Goal: Task Accomplishment & Management: Use online tool/utility

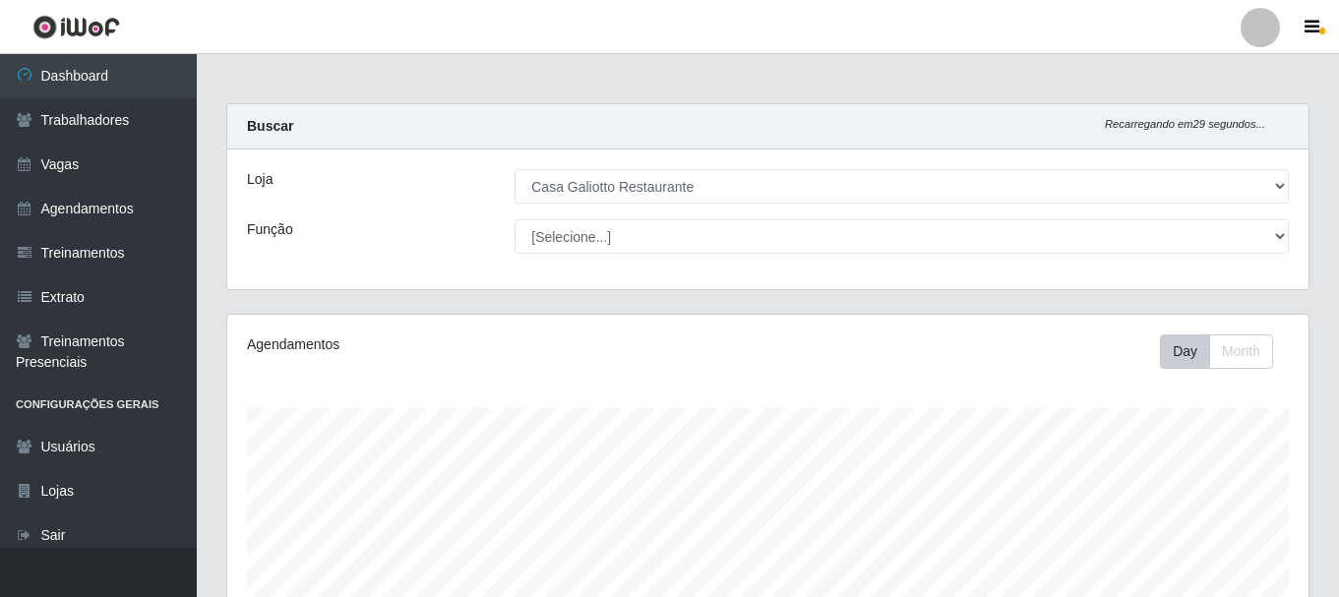
select select "279"
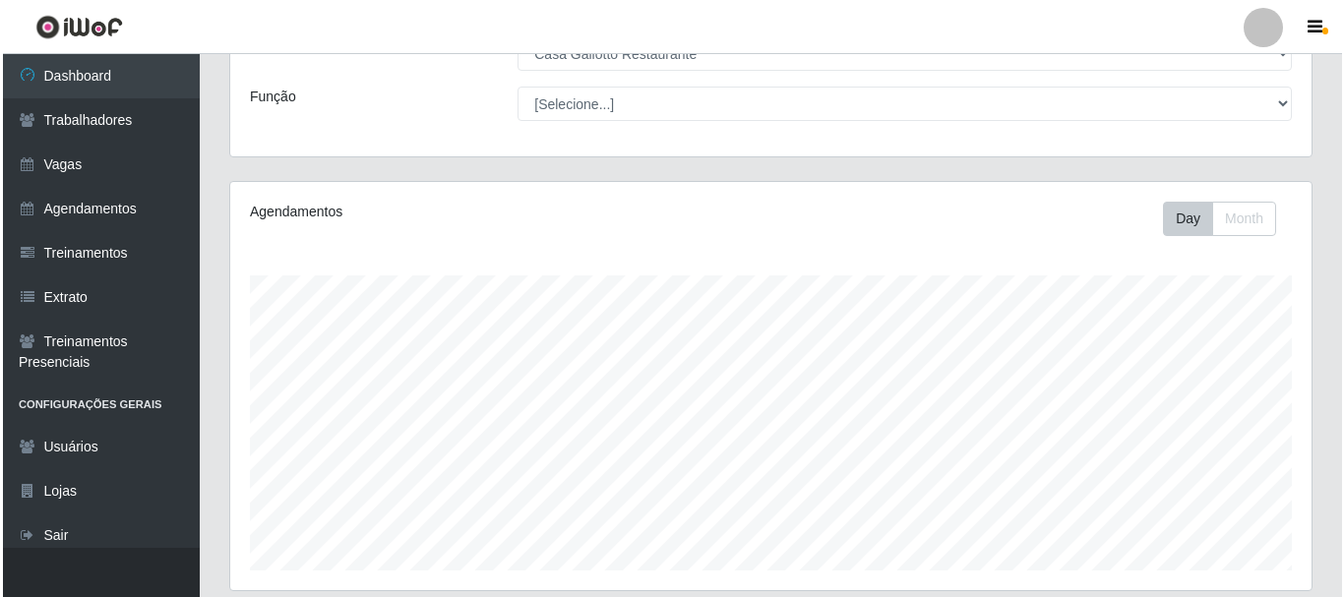
scroll to position [564, 0]
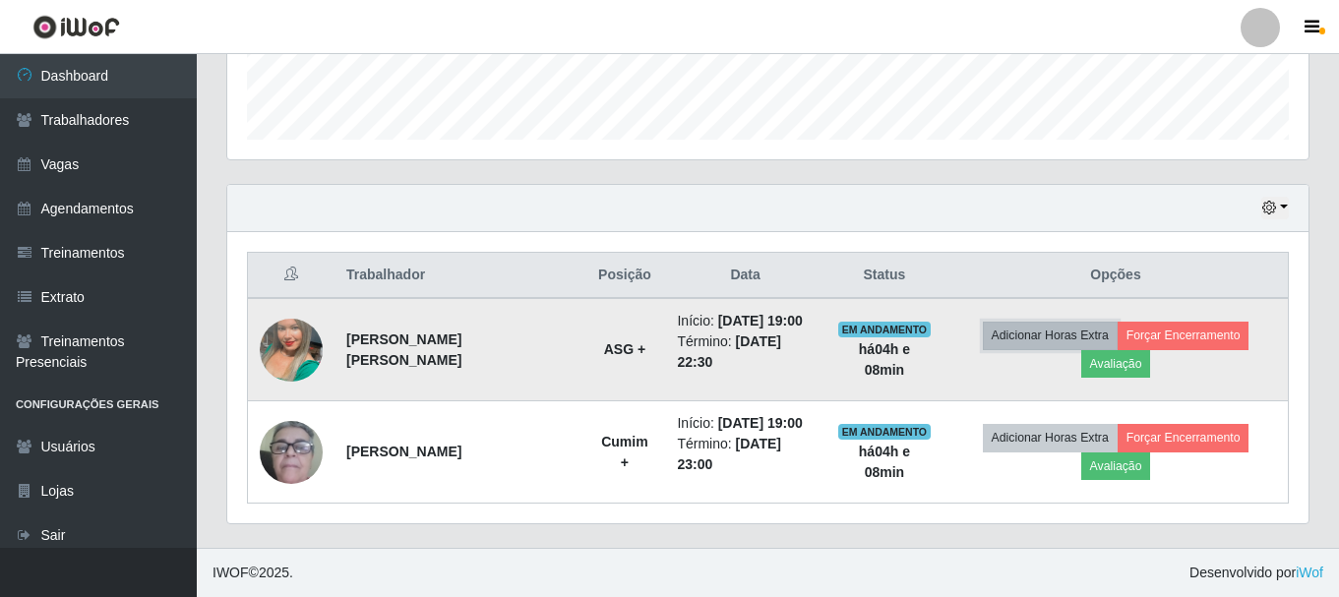
click at [1091, 326] on button "Adicionar Horas Extra" at bounding box center [1050, 336] width 135 height 28
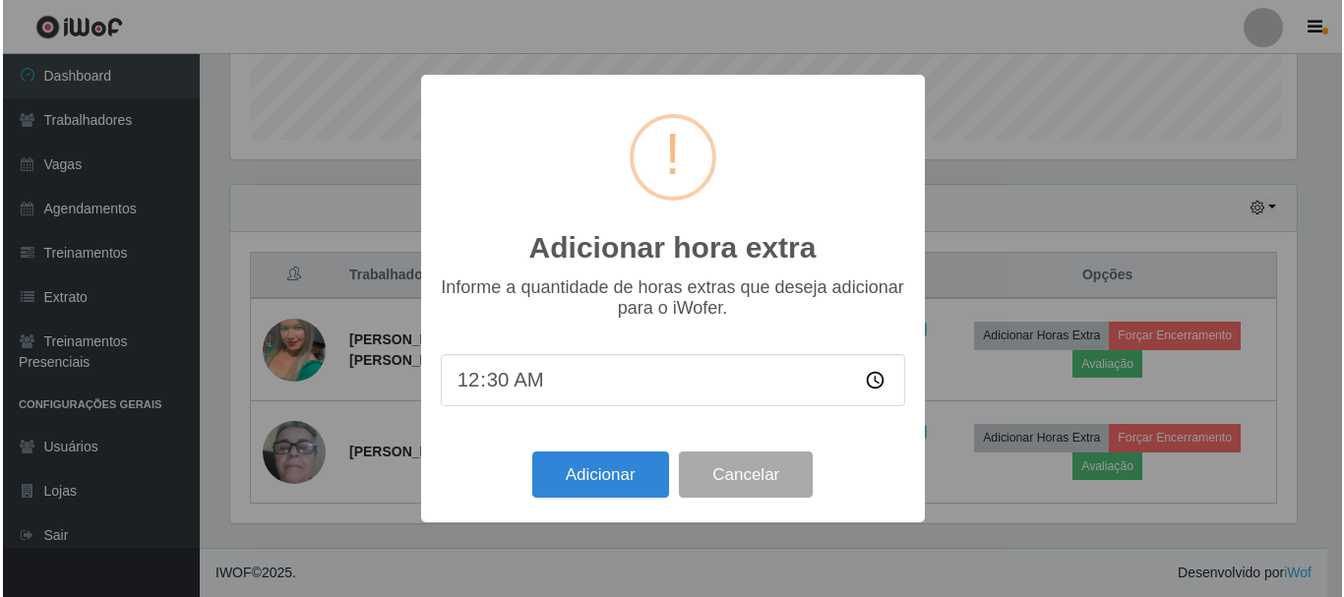
scroll to position [408, 1071]
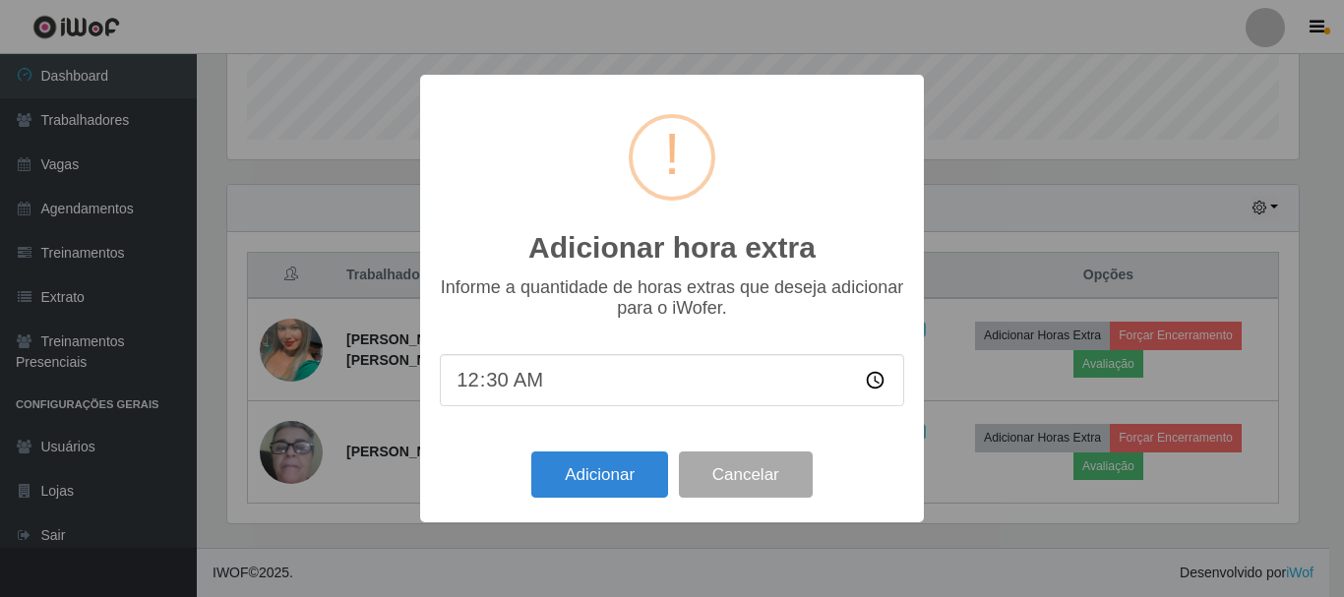
click at [458, 377] on input "00:30" at bounding box center [672, 380] width 464 height 52
click at [502, 378] on input "01:30" at bounding box center [672, 380] width 464 height 52
type input "01:00"
click at [573, 471] on button "Adicionar" at bounding box center [599, 475] width 137 height 46
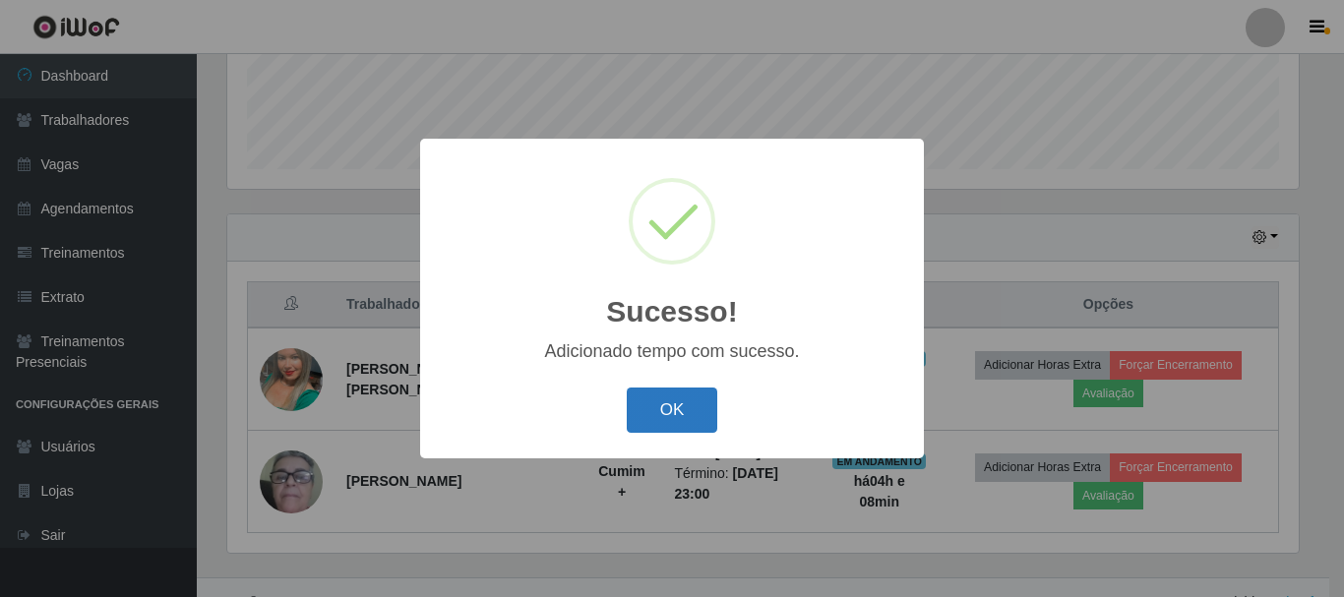
click at [646, 413] on button "OK" at bounding box center [672, 411] width 91 height 46
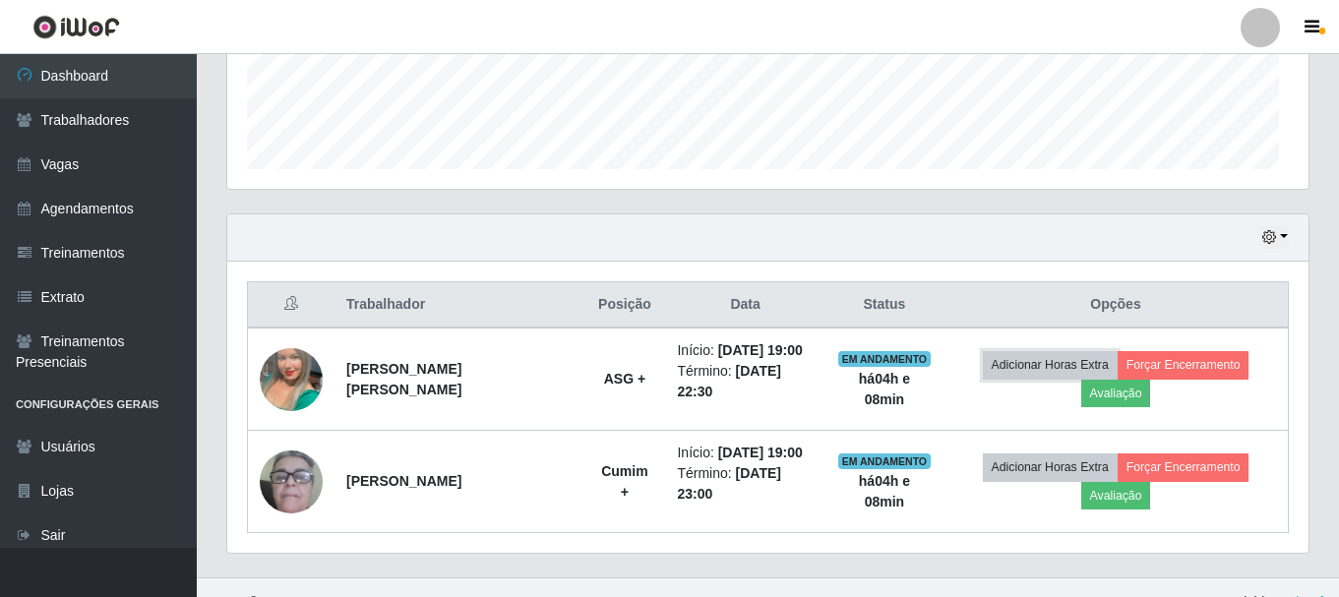
scroll to position [408, 1081]
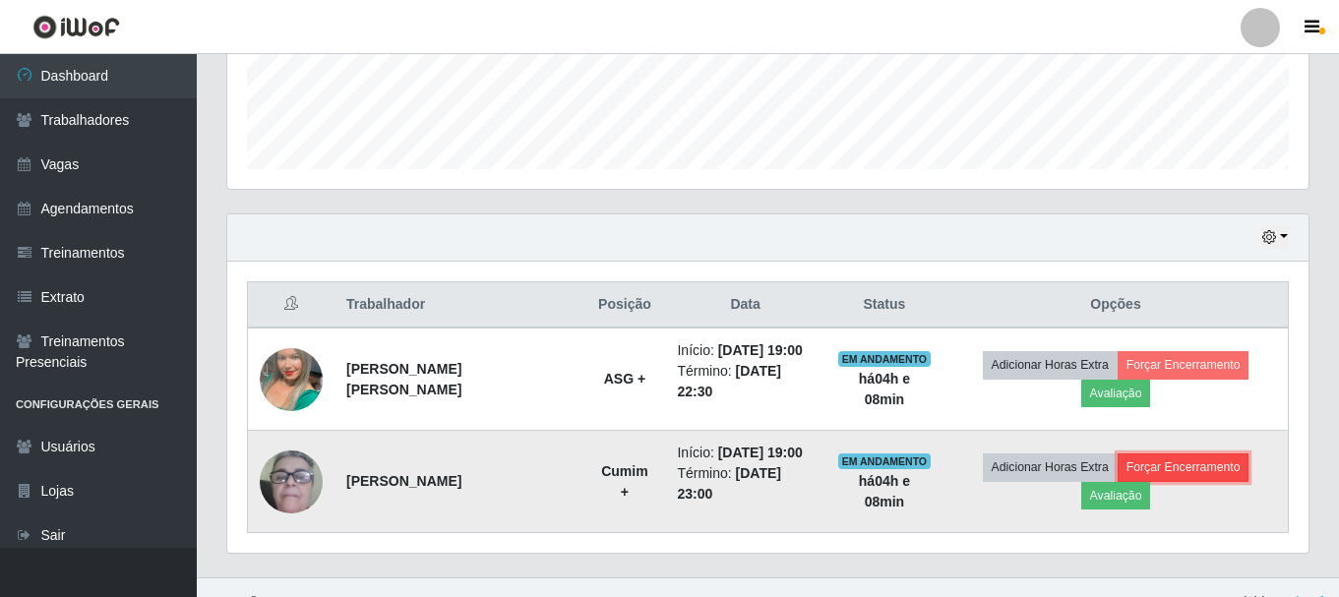
click at [1152, 477] on button "Forçar Encerramento" at bounding box center [1183, 467] width 132 height 28
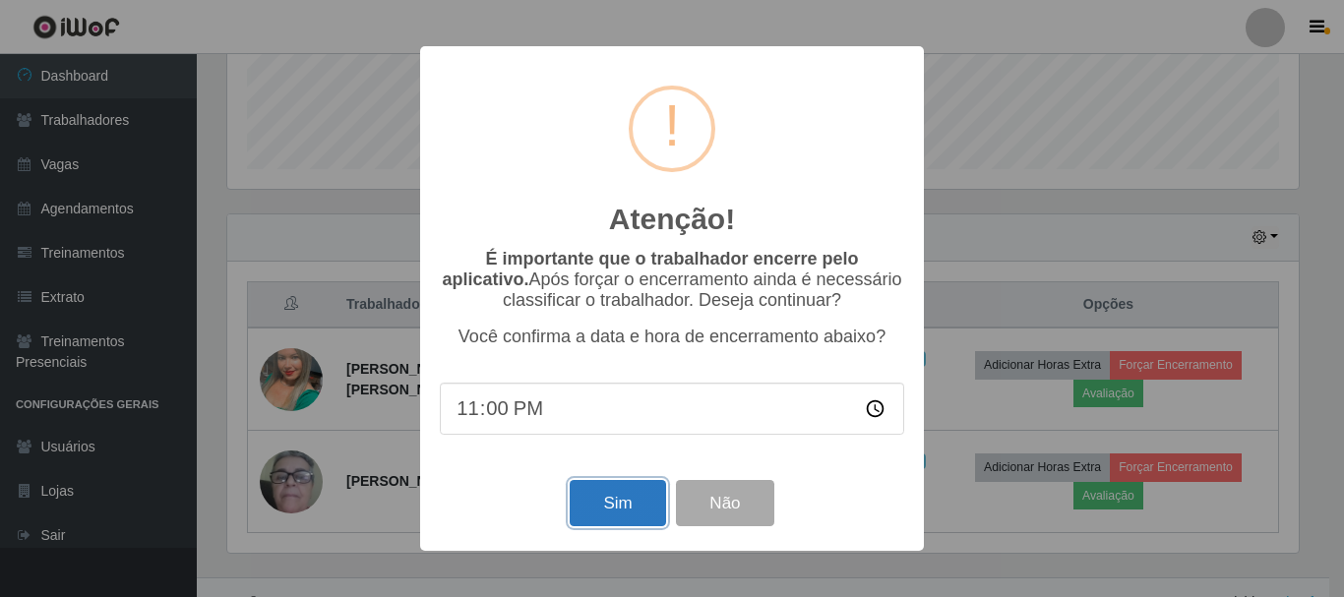
click at [641, 495] on button "Sim" at bounding box center [617, 503] width 95 height 46
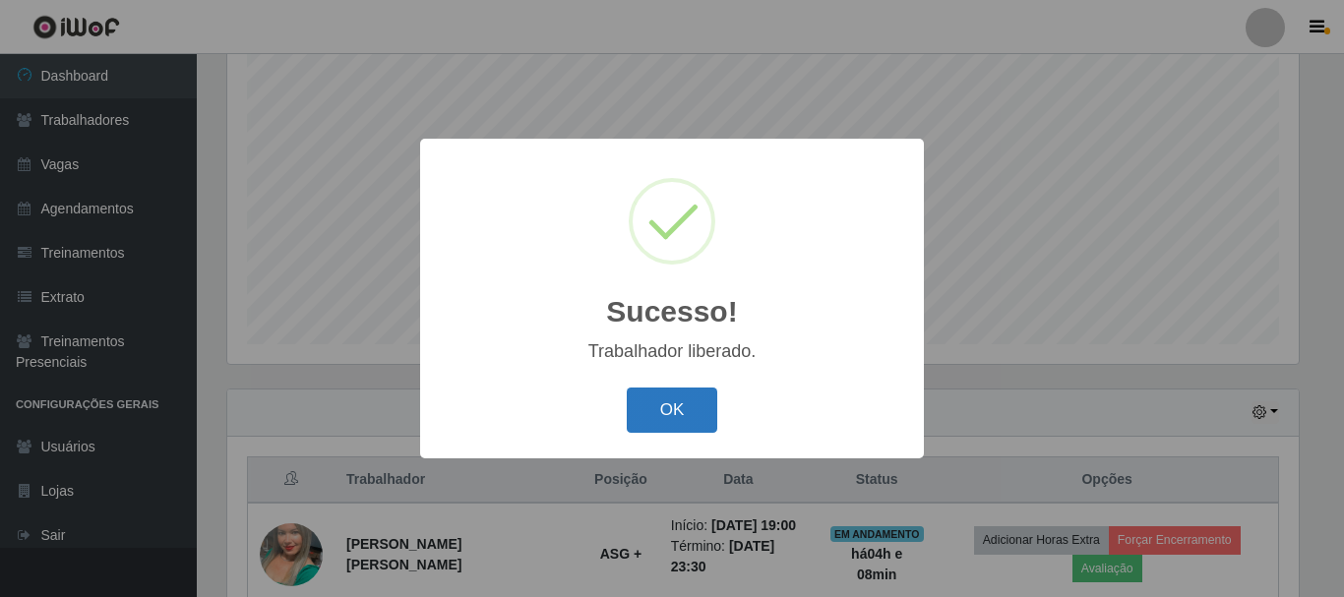
click at [689, 416] on button "OK" at bounding box center [672, 411] width 91 height 46
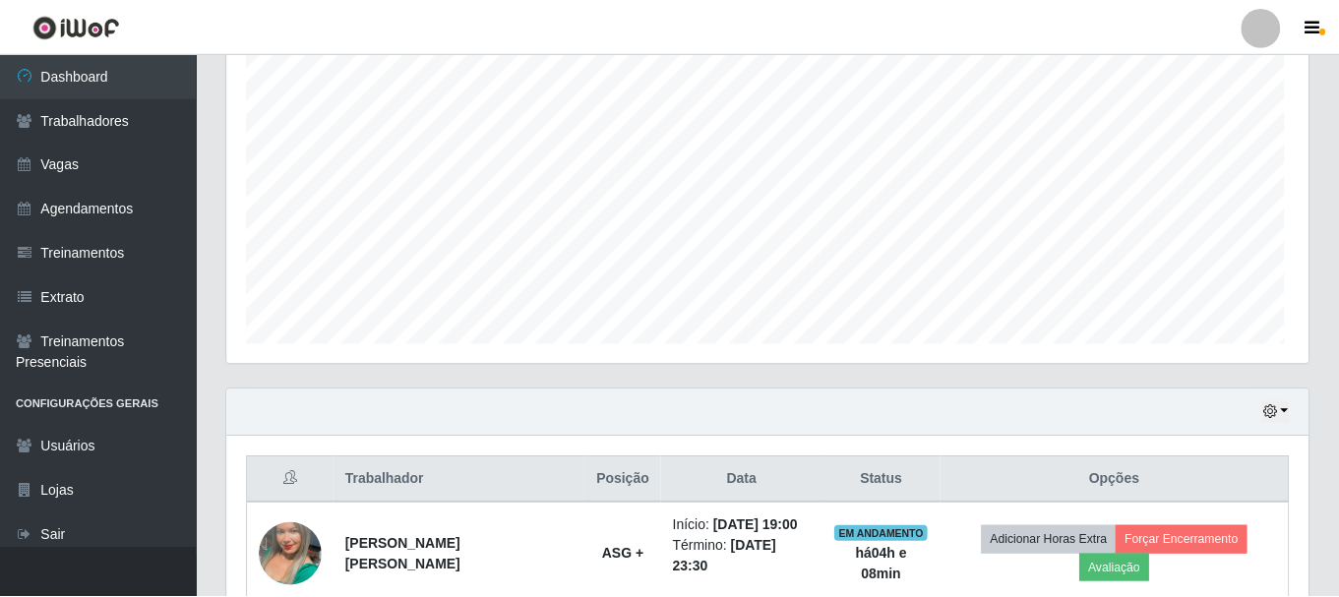
scroll to position [408, 1081]
